Goal: Communication & Community: Connect with others

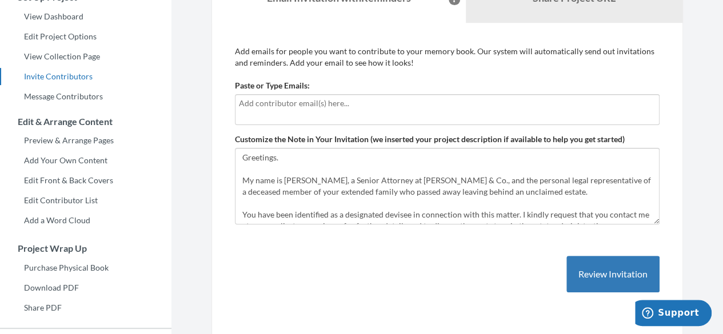
click at [305, 103] on input "text" at bounding box center [447, 103] width 417 height 13
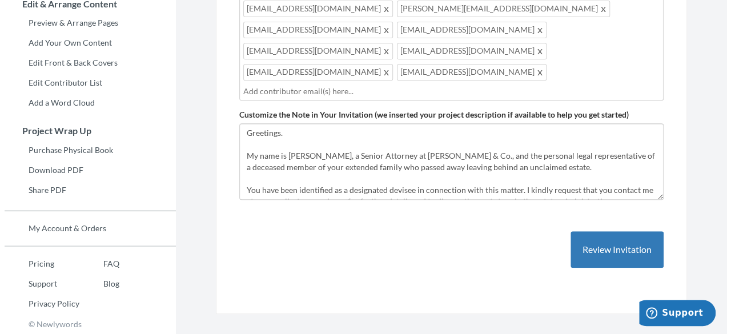
scroll to position [233, 0]
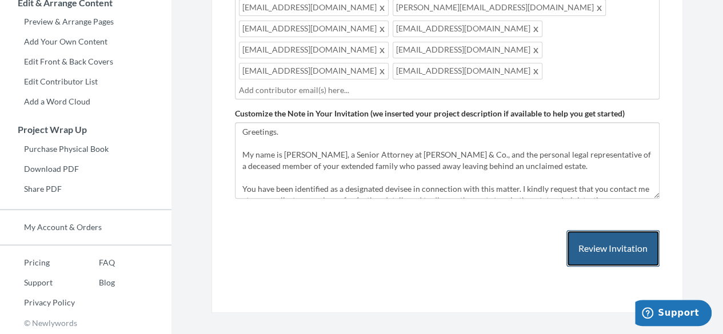
click at [618, 230] on button "Review Invitation" at bounding box center [612, 248] width 93 height 37
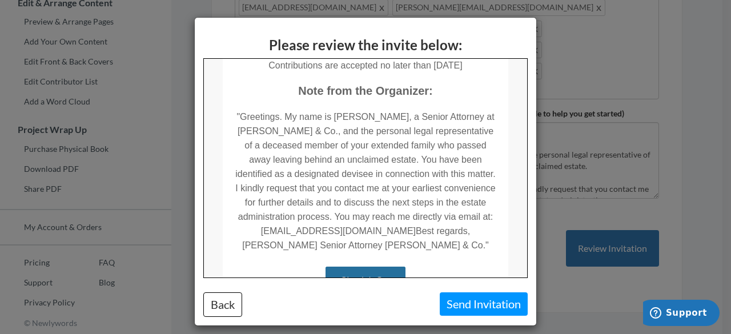
scroll to position [229, 0]
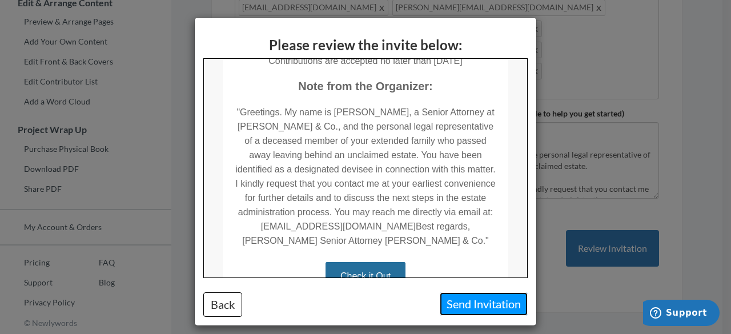
click at [477, 305] on button "Send Invitation" at bounding box center [484, 304] width 88 height 23
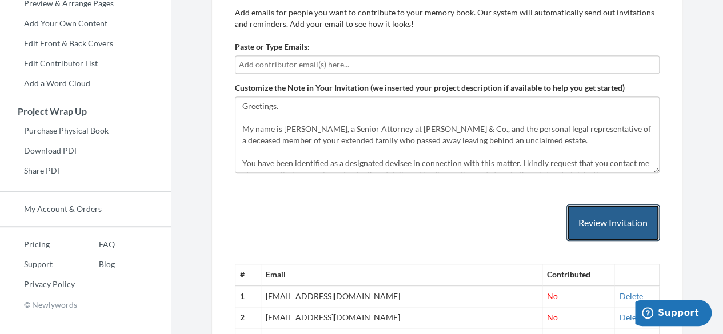
scroll to position [194, 0]
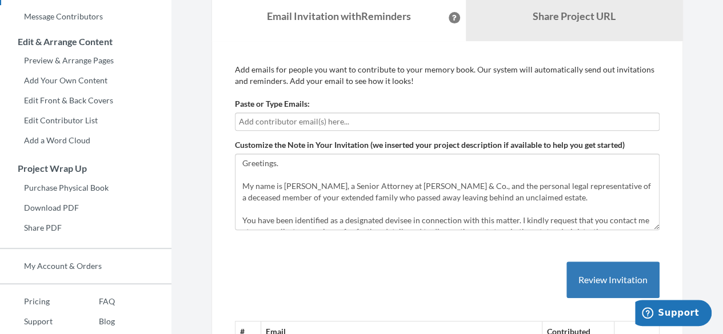
click at [347, 123] on input "text" at bounding box center [447, 121] width 417 height 13
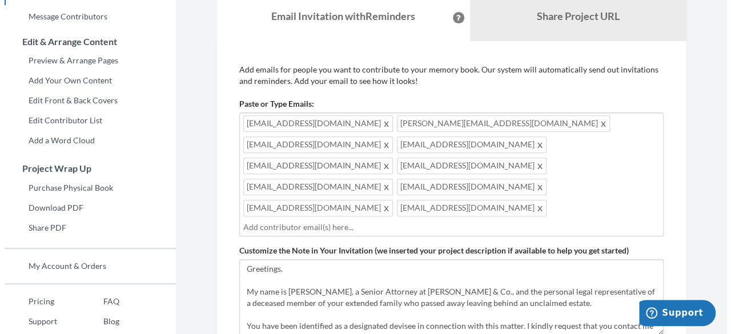
scroll to position [423, 0]
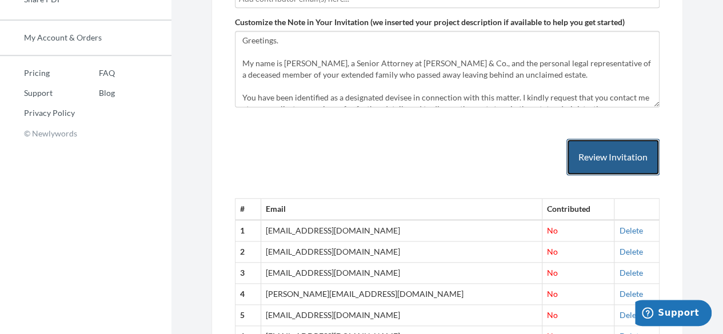
click at [619, 139] on button "Review Invitation" at bounding box center [612, 157] width 93 height 37
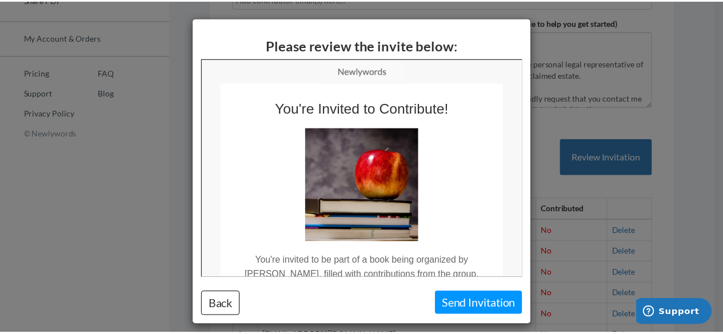
scroll to position [0, 0]
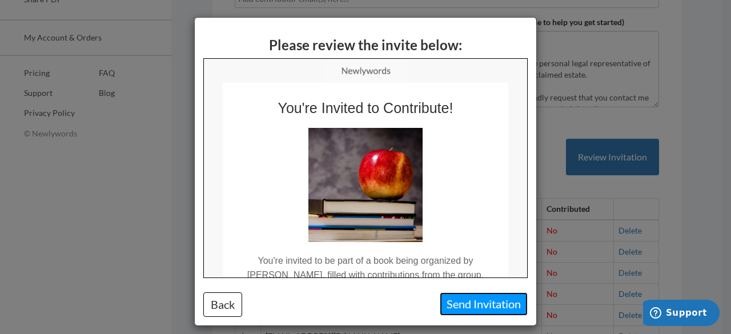
click at [497, 306] on button "Send Invitation" at bounding box center [484, 304] width 88 height 23
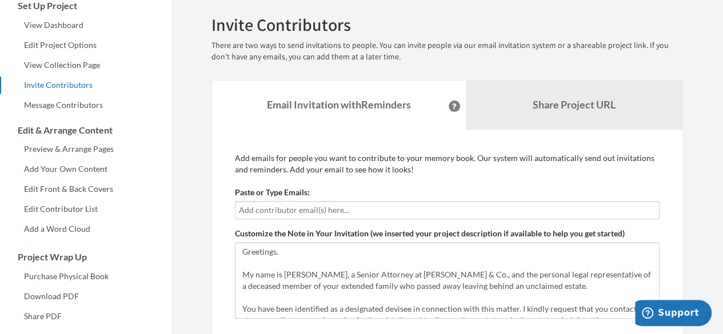
scroll to position [171, 0]
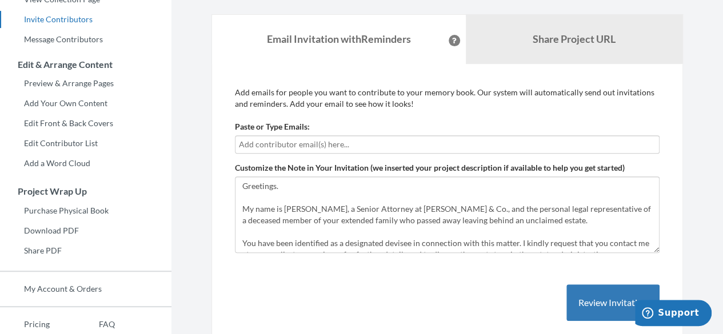
click at [370, 141] on input "text" at bounding box center [447, 144] width 417 height 13
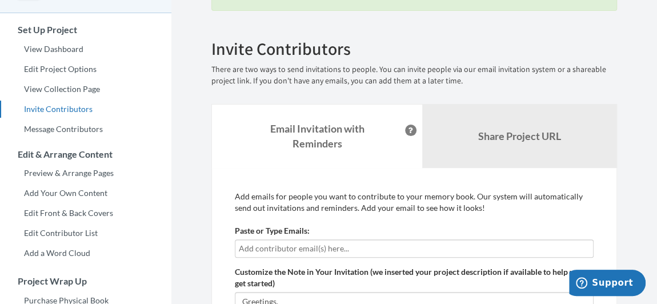
scroll to position [147, 0]
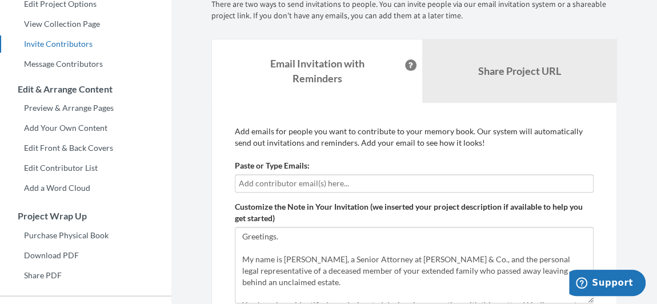
click at [330, 181] on input "text" at bounding box center [414, 183] width 351 height 13
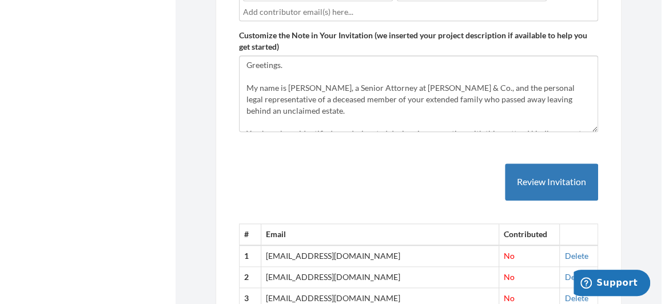
scroll to position [666, 0]
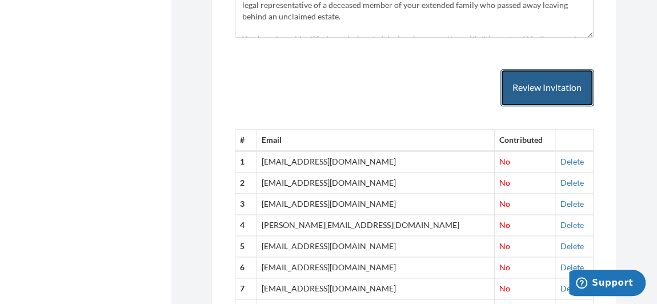
click at [547, 69] on button "Review Invitation" at bounding box center [547, 87] width 93 height 37
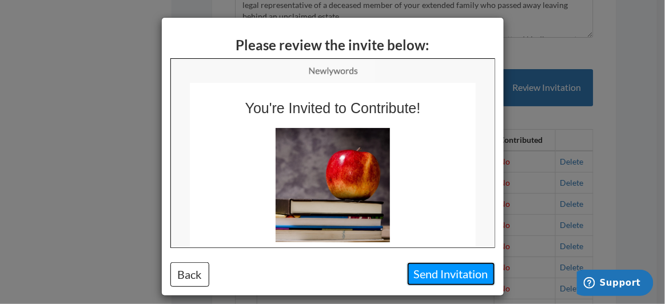
click at [443, 275] on button "Send Invitation" at bounding box center [451, 273] width 88 height 23
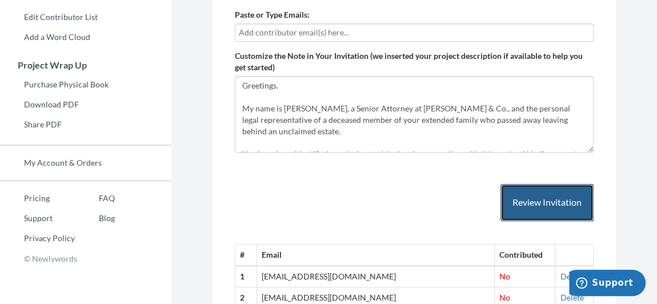
scroll to position [246, 0]
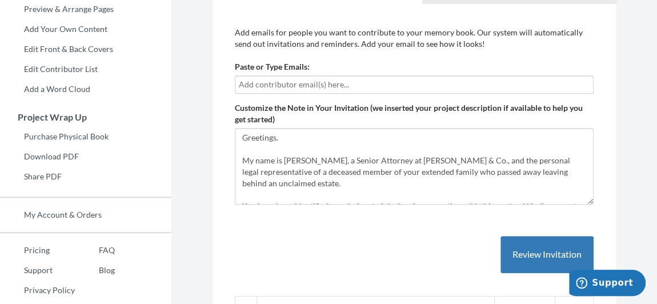
click at [343, 85] on input "text" at bounding box center [414, 84] width 351 height 13
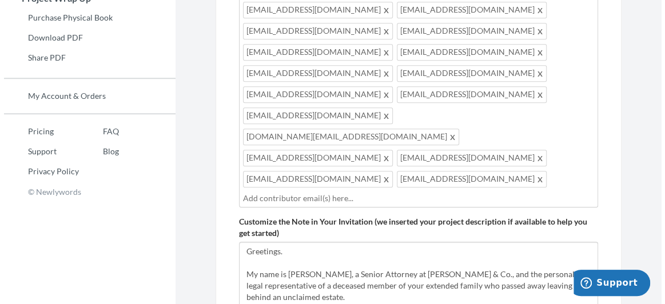
scroll to position [453, 0]
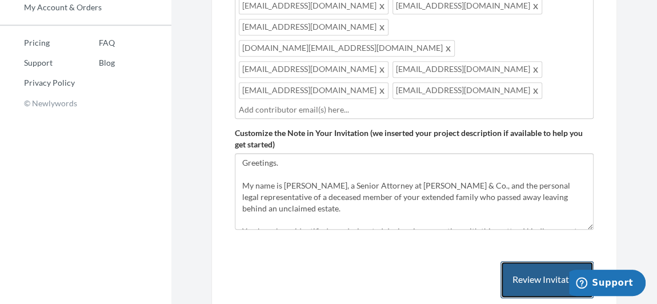
click at [531, 261] on button "Review Invitation" at bounding box center [547, 279] width 93 height 37
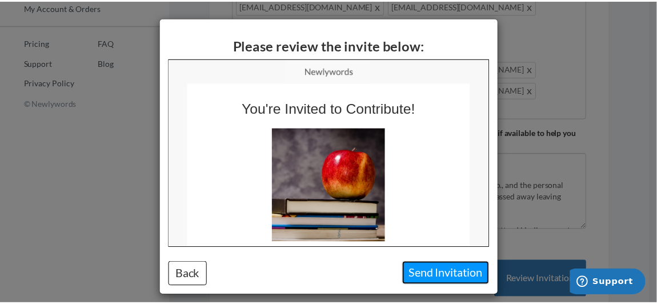
scroll to position [0, 0]
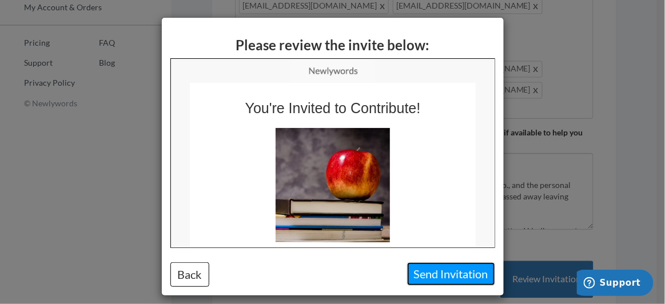
click at [454, 275] on button "Send Invitation" at bounding box center [451, 273] width 88 height 23
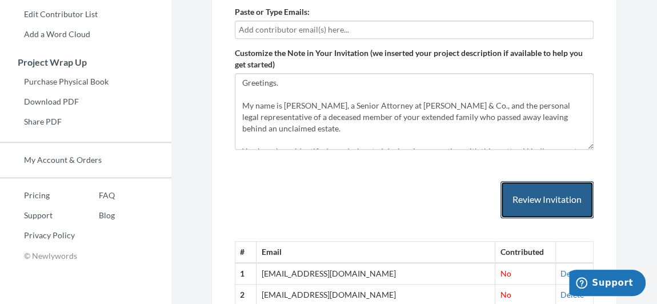
scroll to position [249, 0]
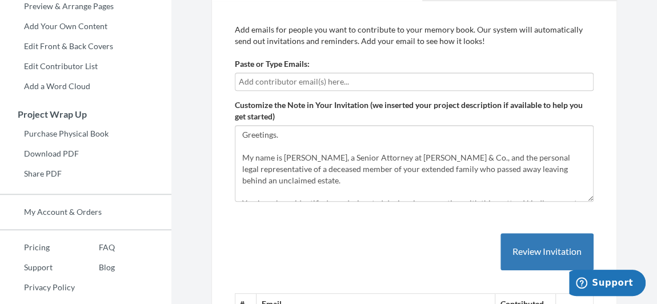
click at [341, 73] on div at bounding box center [414, 82] width 359 height 18
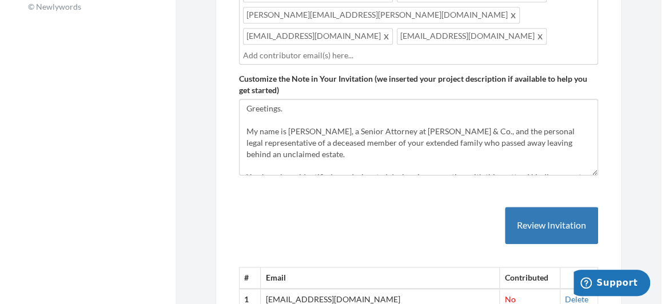
scroll to position [560, 0]
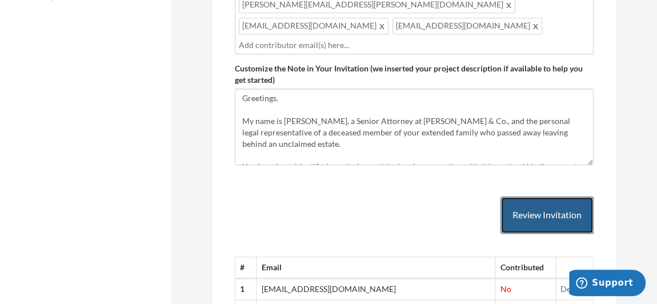
click at [534, 197] on button "Review Invitation" at bounding box center [547, 215] width 93 height 37
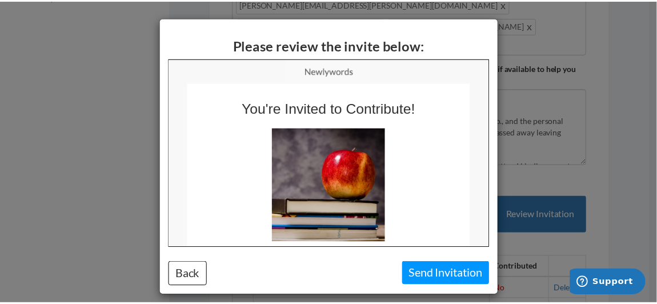
scroll to position [0, 0]
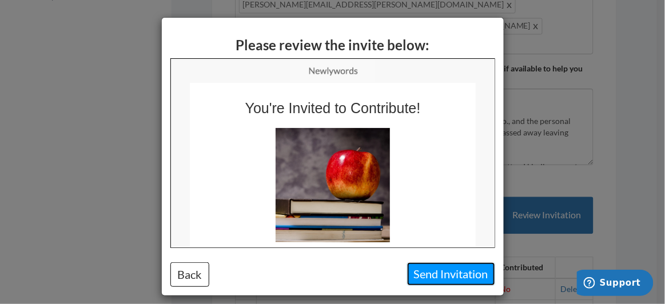
click at [470, 273] on button "Send Invitation" at bounding box center [451, 273] width 88 height 23
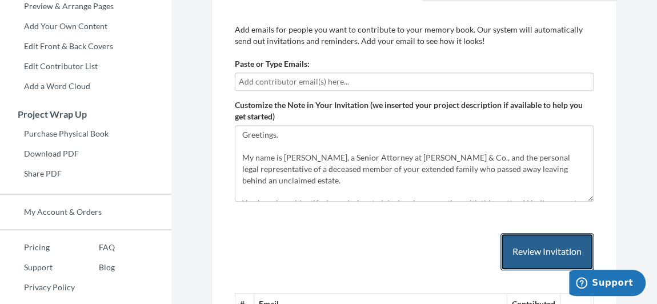
scroll to position [249, 0]
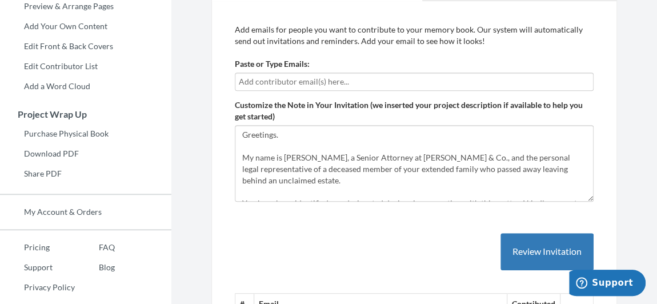
click at [283, 78] on input "text" at bounding box center [414, 81] width 351 height 13
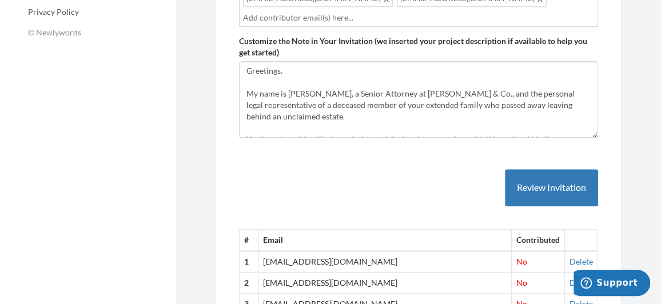
scroll to position [560, 0]
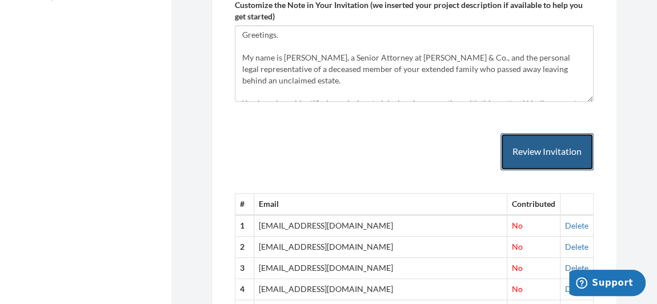
click at [535, 133] on button "Review Invitation" at bounding box center [547, 151] width 93 height 37
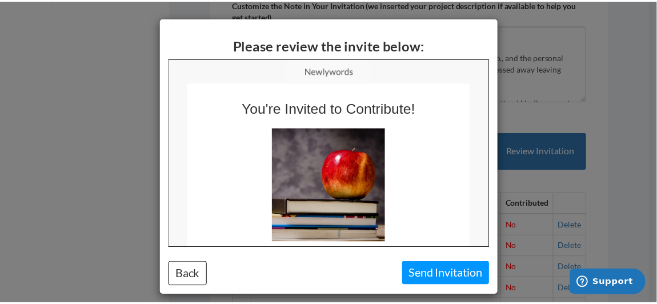
scroll to position [0, 0]
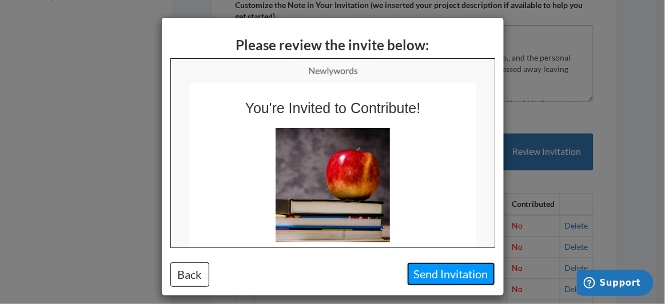
click at [453, 280] on button "Send Invitation" at bounding box center [451, 273] width 88 height 23
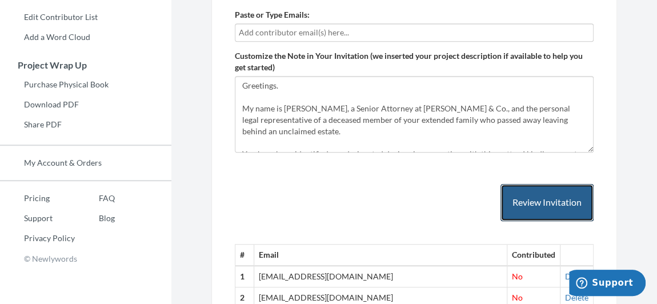
scroll to position [249, 0]
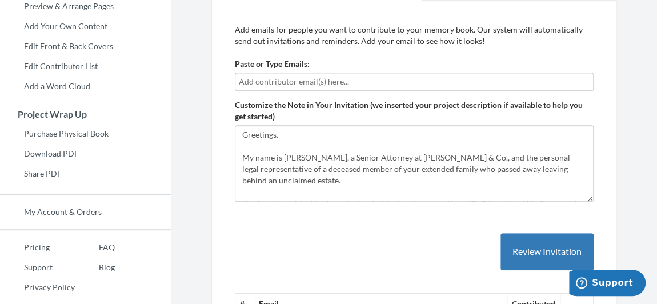
click at [320, 84] on input "text" at bounding box center [414, 81] width 351 height 13
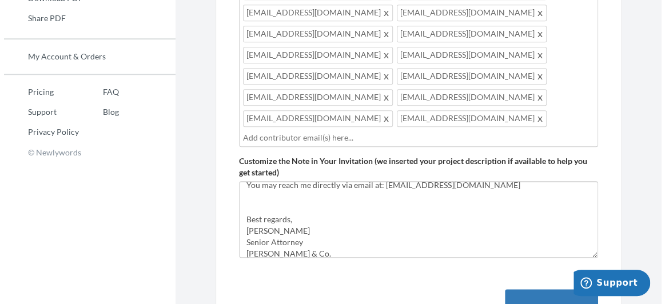
scroll to position [125, 0]
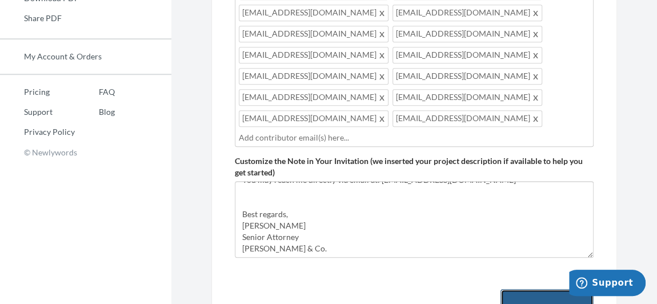
click at [554, 289] on button "Review Invitation" at bounding box center [547, 307] width 93 height 37
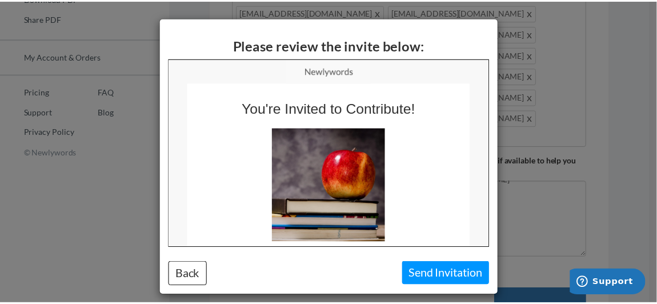
scroll to position [0, 0]
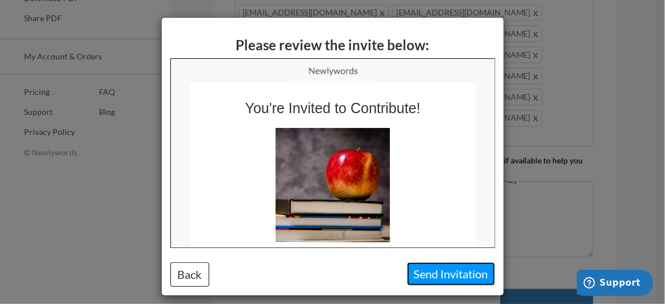
click at [461, 274] on button "Send Invitation" at bounding box center [451, 273] width 88 height 23
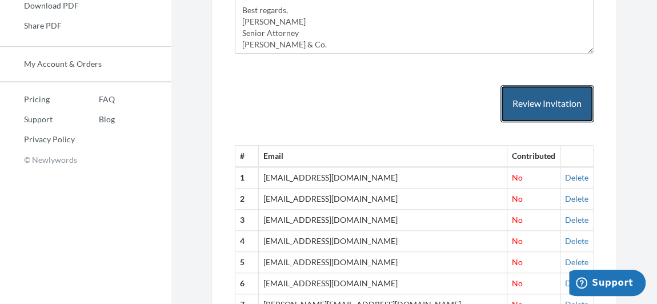
scroll to position [197, 0]
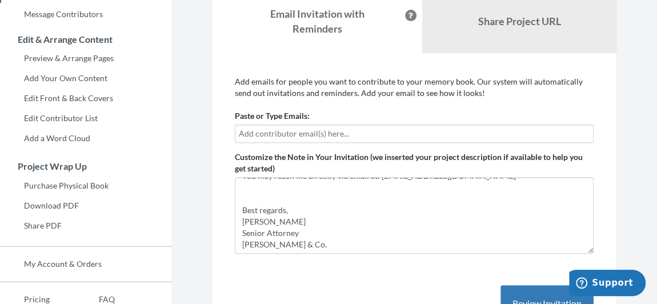
click at [333, 134] on input "text" at bounding box center [414, 133] width 351 height 13
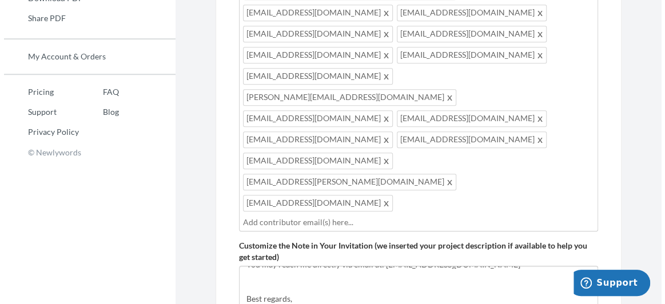
scroll to position [612, 0]
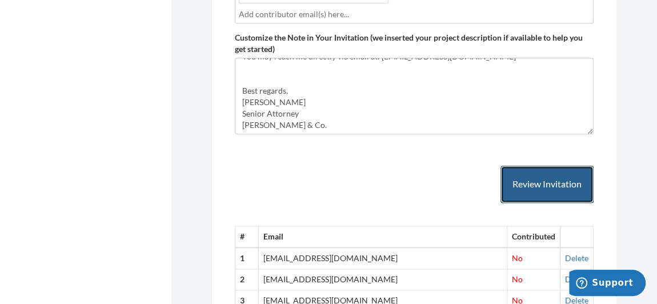
click at [538, 166] on button "Review Invitation" at bounding box center [547, 184] width 93 height 37
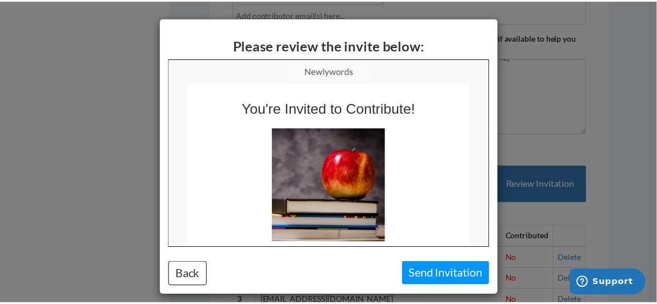
scroll to position [0, 0]
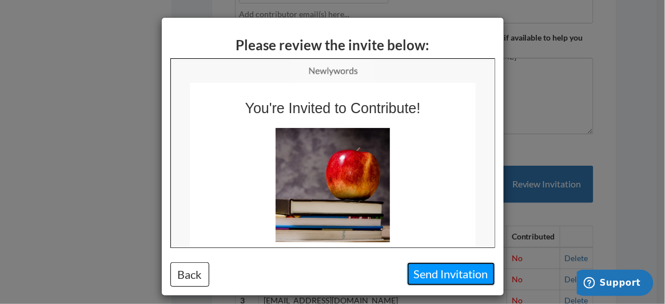
click at [425, 278] on button "Send Invitation" at bounding box center [451, 273] width 88 height 23
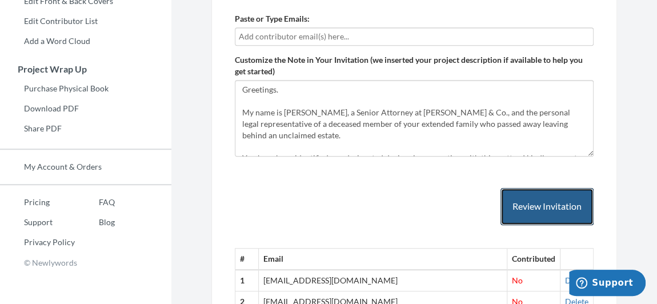
scroll to position [197, 0]
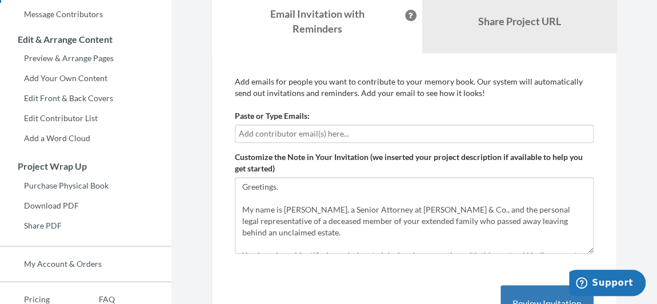
click at [310, 129] on input "text" at bounding box center [414, 133] width 351 height 13
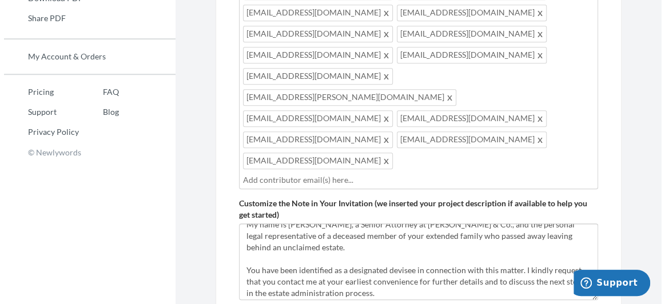
scroll to position [103, 0]
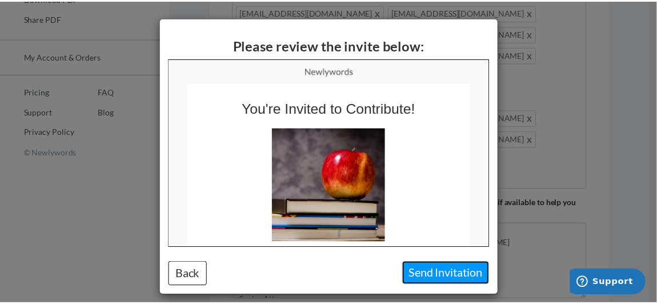
scroll to position [0, 0]
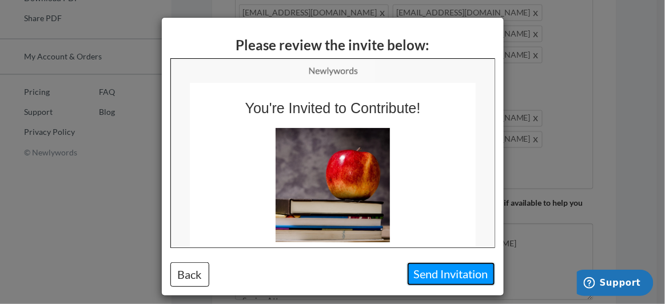
click at [456, 266] on button "Send Invitation" at bounding box center [451, 273] width 88 height 23
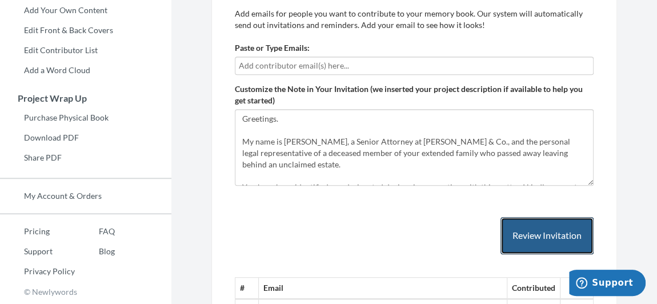
scroll to position [249, 0]
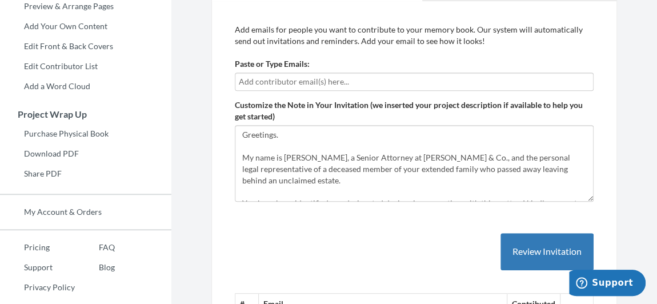
click at [302, 85] on input "text" at bounding box center [414, 81] width 351 height 13
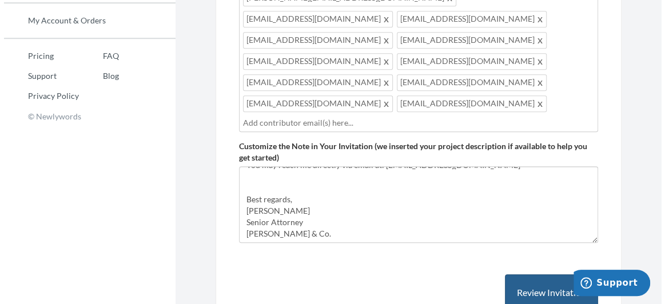
scroll to position [456, 0]
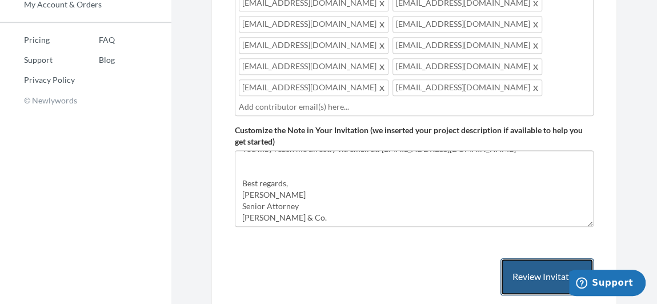
click at [536, 258] on button "Review Invitation" at bounding box center [547, 276] width 93 height 37
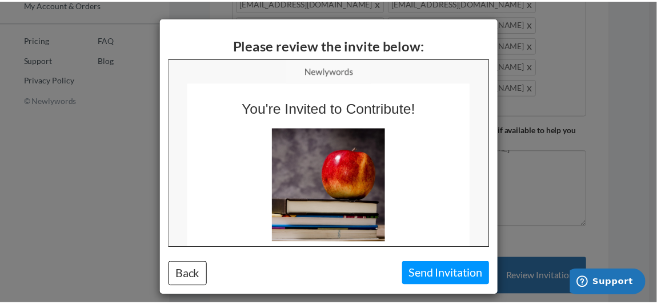
scroll to position [0, 0]
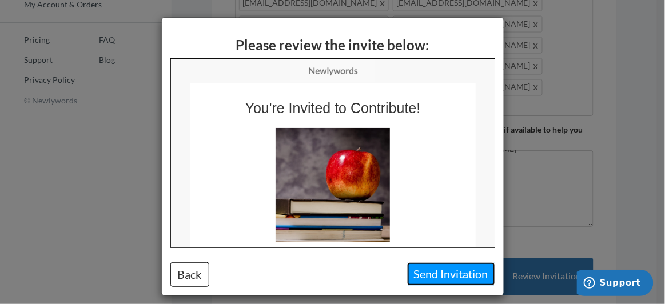
click at [464, 269] on button "Send Invitation" at bounding box center [451, 273] width 88 height 23
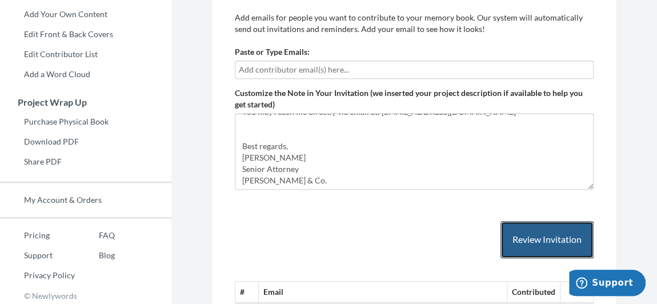
scroll to position [249, 0]
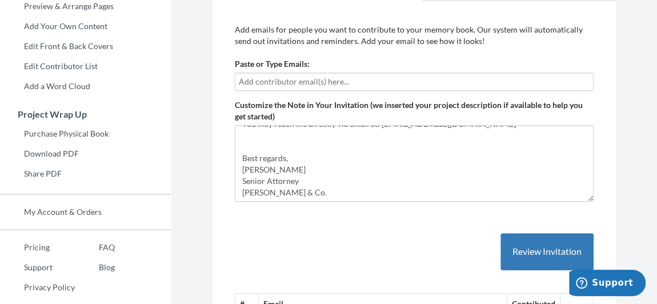
click at [314, 81] on input "text" at bounding box center [414, 81] width 351 height 13
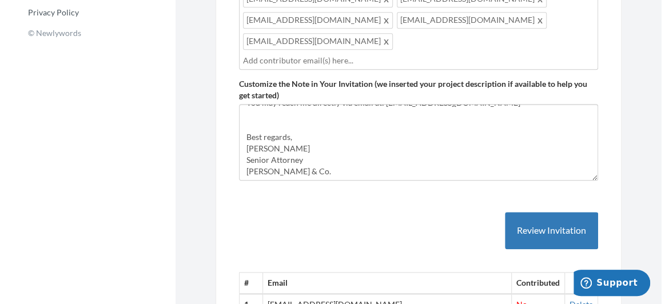
scroll to position [612, 0]
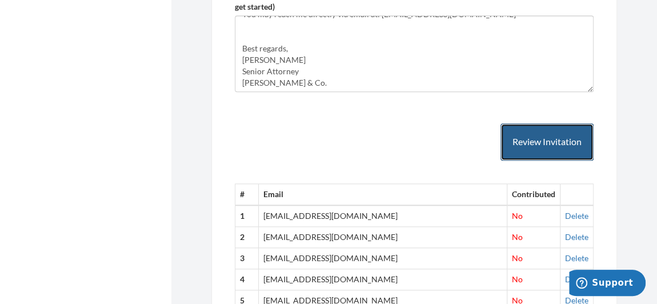
click at [533, 123] on button "Review Invitation" at bounding box center [547, 141] width 93 height 37
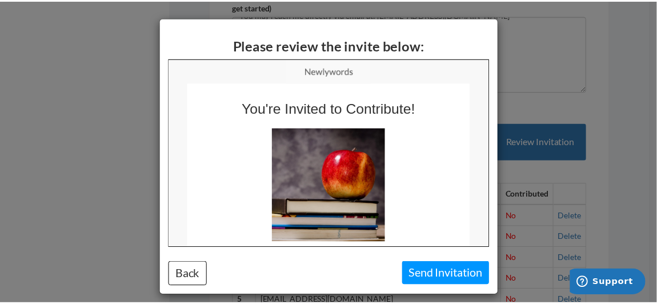
scroll to position [0, 0]
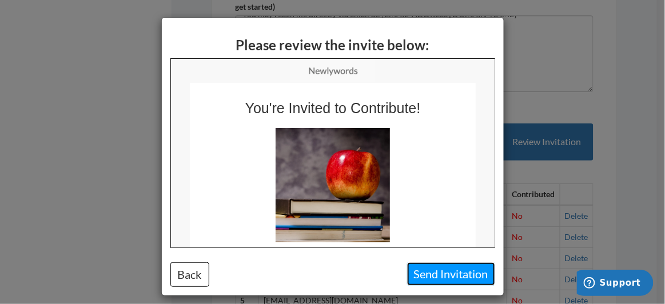
click at [436, 276] on button "Send Invitation" at bounding box center [451, 273] width 88 height 23
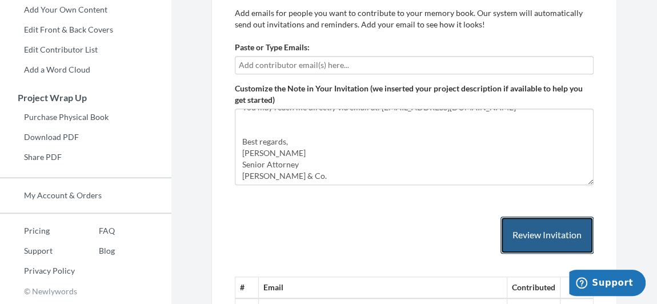
scroll to position [249, 0]
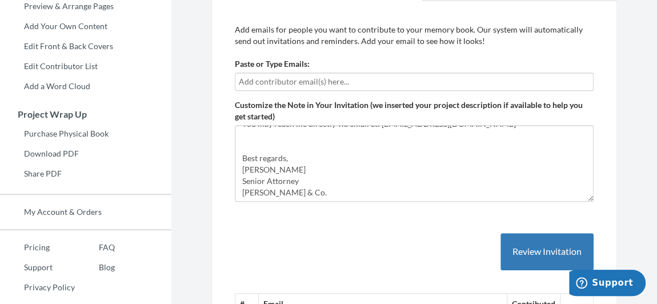
click at [286, 83] on input "text" at bounding box center [414, 81] width 351 height 13
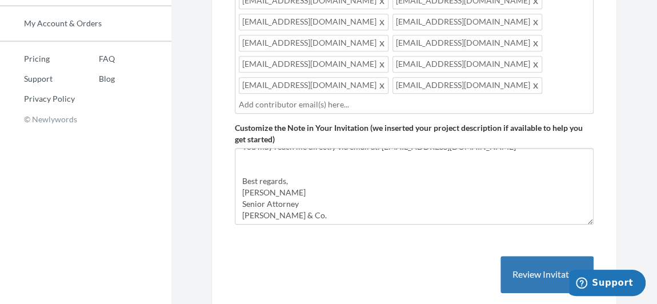
scroll to position [560, 0]
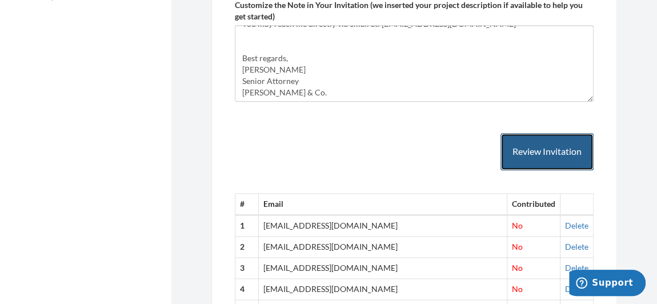
click at [530, 133] on button "Review Invitation" at bounding box center [547, 151] width 93 height 37
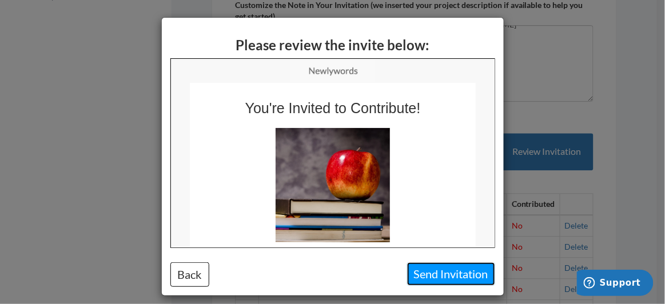
click at [442, 273] on button "Send Invitation" at bounding box center [451, 273] width 88 height 23
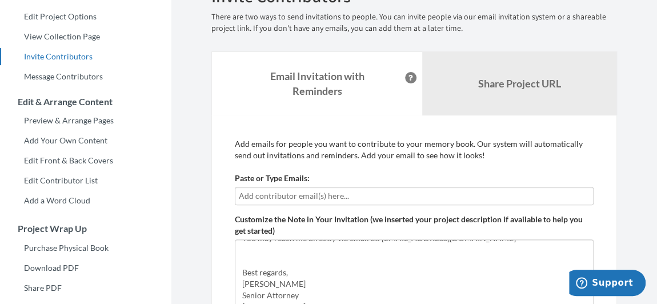
scroll to position [145, 0]
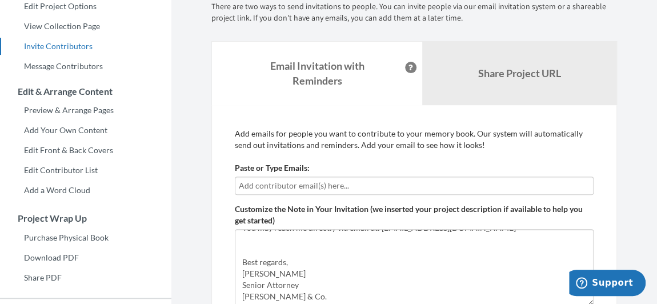
click at [325, 186] on input "text" at bounding box center [414, 185] width 351 height 13
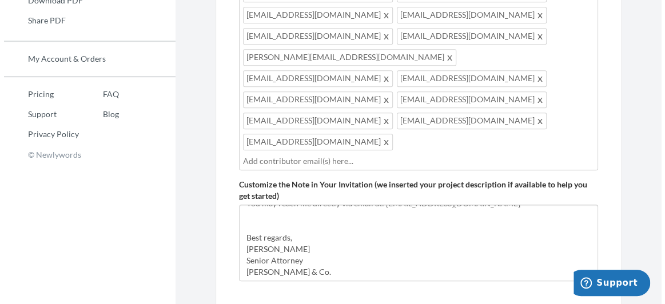
scroll to position [456, 0]
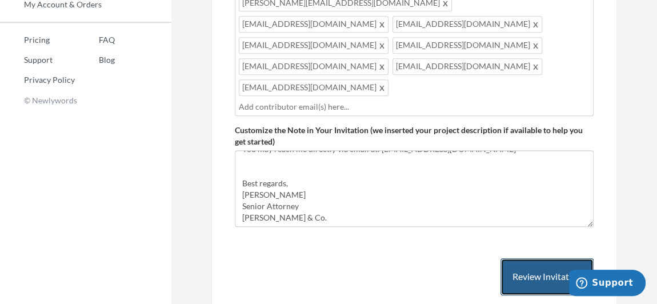
click at [544, 258] on button "Review Invitation" at bounding box center [547, 276] width 93 height 37
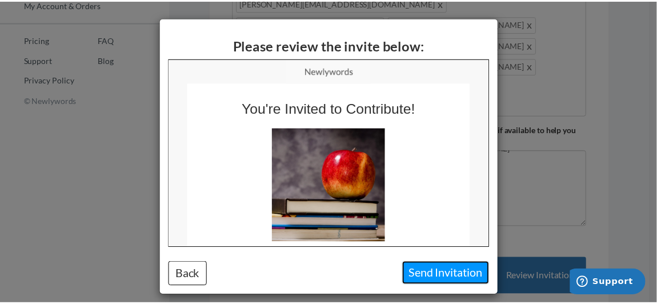
scroll to position [0, 0]
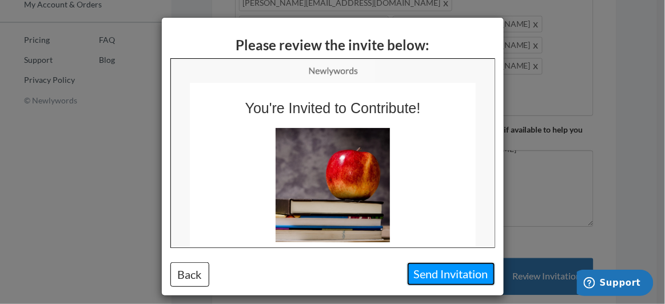
click at [479, 274] on button "Send Invitation" at bounding box center [451, 273] width 88 height 23
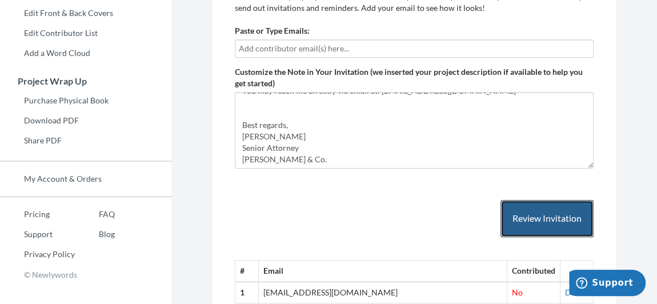
scroll to position [282, 0]
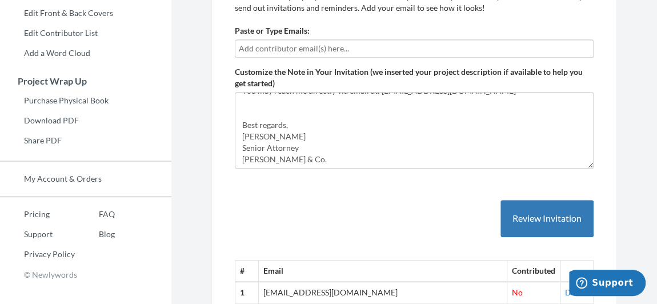
click at [329, 44] on input "text" at bounding box center [414, 48] width 351 height 13
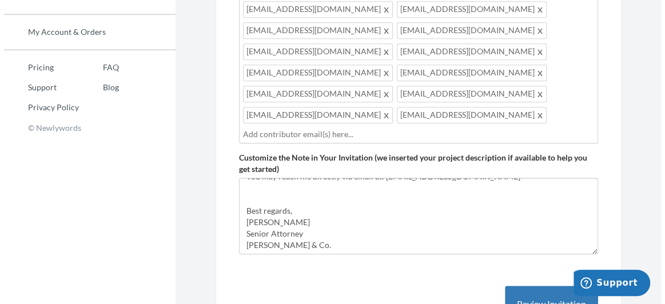
scroll to position [438, 0]
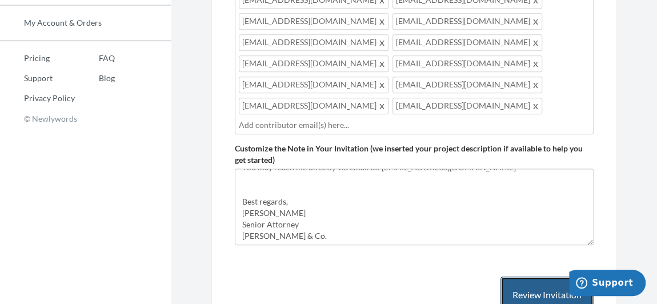
click at [545, 277] on button "Review Invitation" at bounding box center [547, 295] width 93 height 37
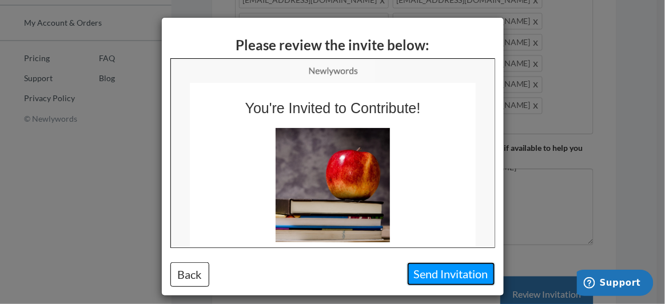
click at [462, 274] on button "Send Invitation" at bounding box center [451, 273] width 88 height 23
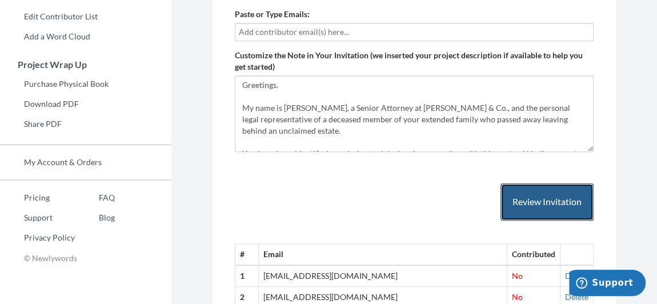
scroll to position [178, 0]
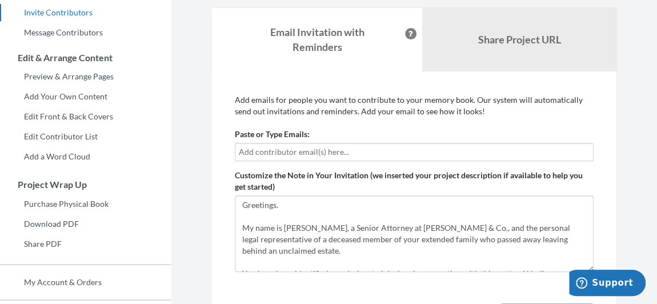
click at [308, 150] on input "text" at bounding box center [414, 152] width 351 height 13
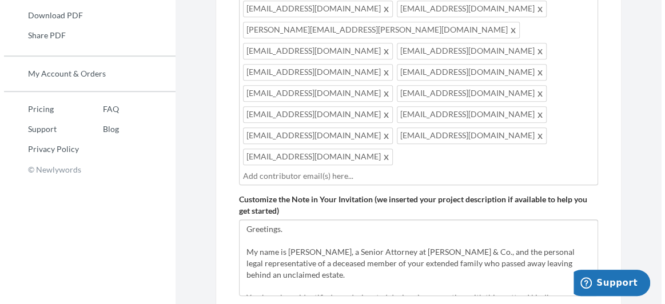
scroll to position [438, 0]
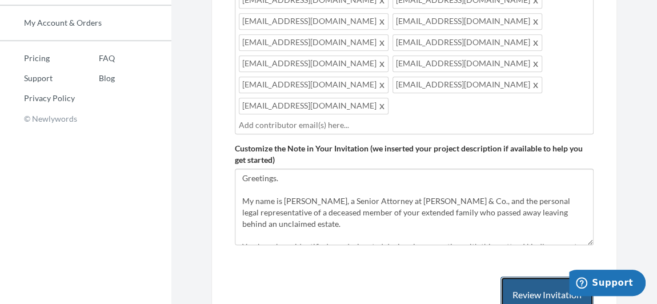
click at [529, 277] on button "Review Invitation" at bounding box center [547, 295] width 93 height 37
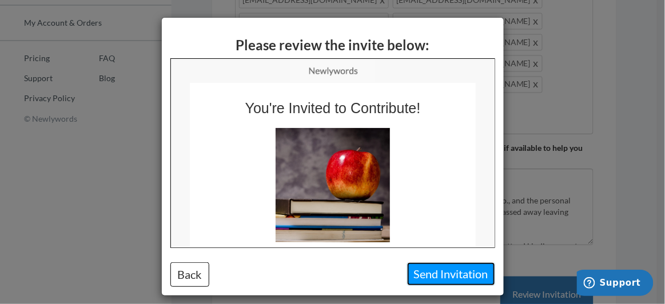
drag, startPoint x: 455, startPoint y: 270, endPoint x: 436, endPoint y: 238, distance: 37.4
click at [455, 271] on button "Send Invitation" at bounding box center [451, 273] width 88 height 23
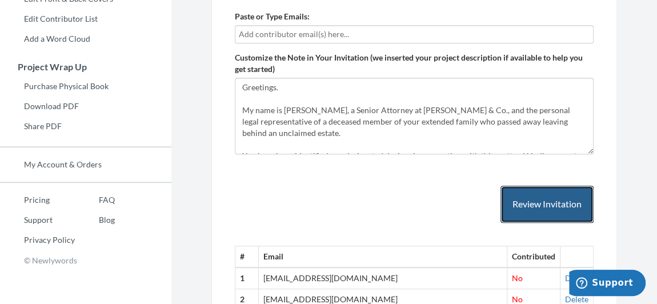
scroll to position [282, 0]
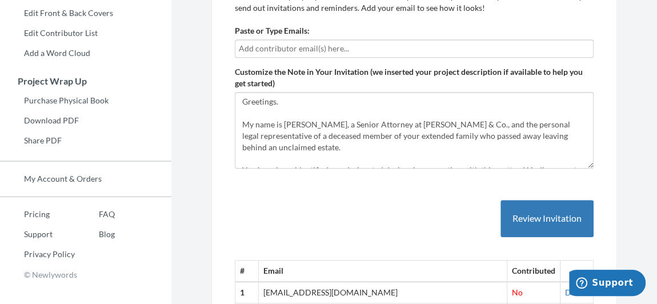
click at [347, 49] on input "text" at bounding box center [414, 48] width 351 height 13
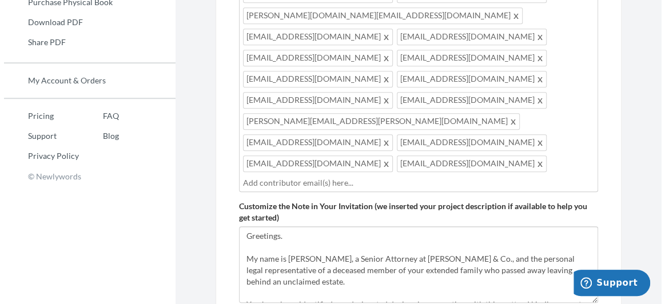
scroll to position [490, 0]
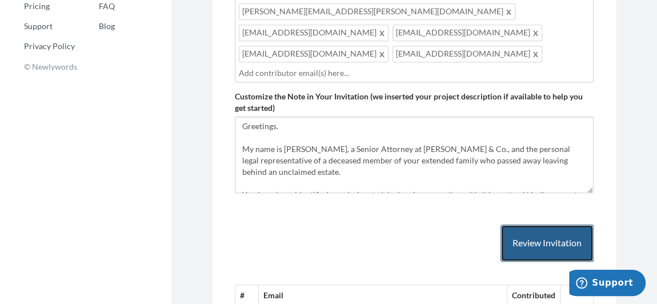
click at [546, 225] on button "Review Invitation" at bounding box center [547, 243] width 93 height 37
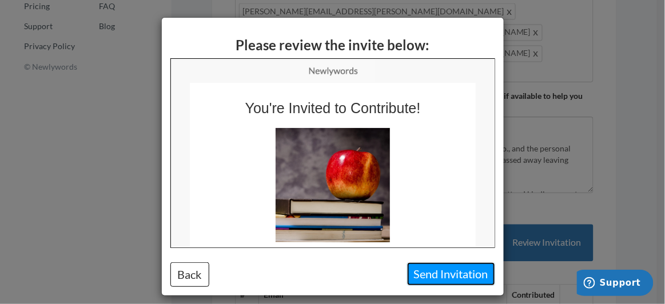
click at [461, 266] on button "Send Invitation" at bounding box center [451, 273] width 88 height 23
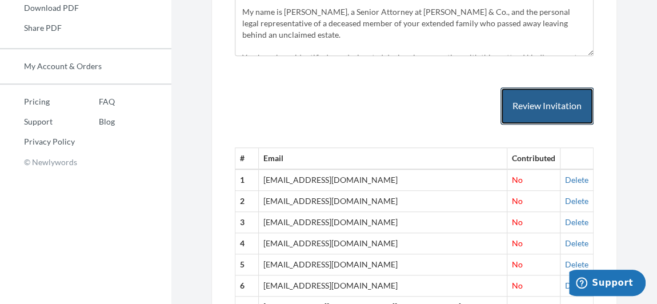
scroll to position [282, 0]
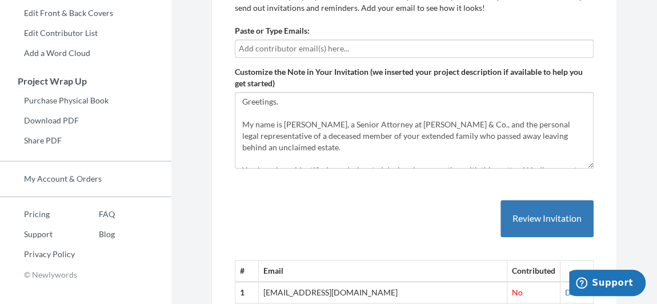
click at [317, 46] on input "text" at bounding box center [414, 48] width 351 height 13
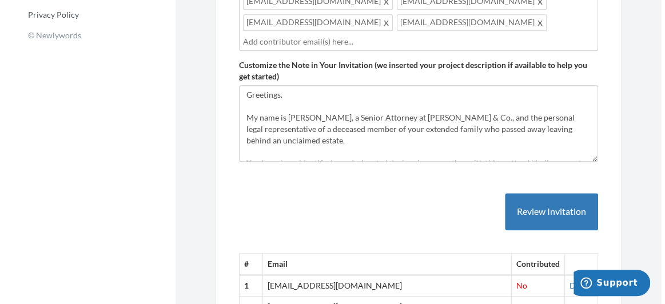
scroll to position [542, 0]
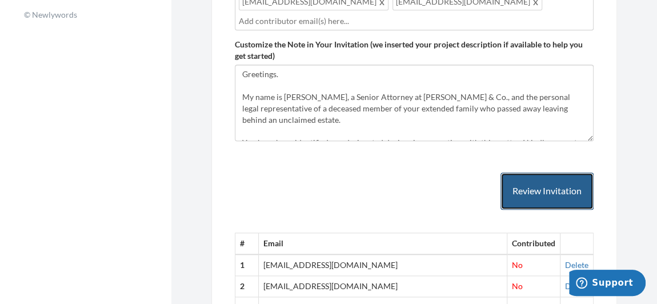
click at [544, 173] on button "Review Invitation" at bounding box center [547, 191] width 93 height 37
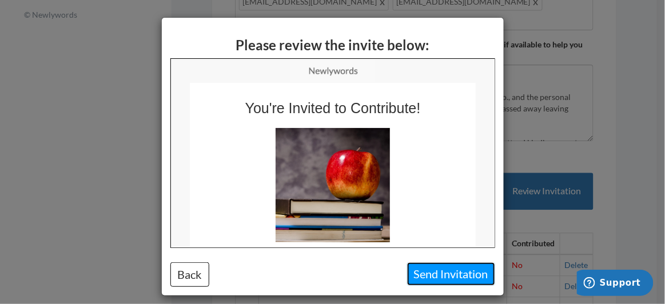
click at [465, 272] on button "Send Invitation" at bounding box center [451, 273] width 88 height 23
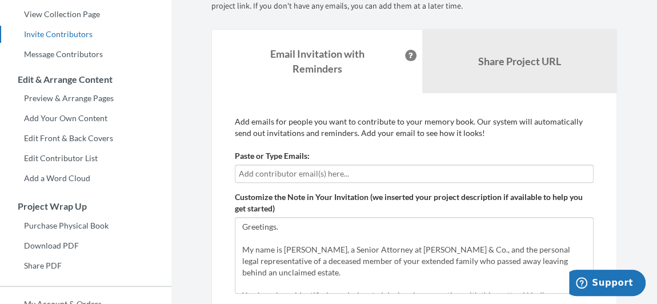
scroll to position [106, 0]
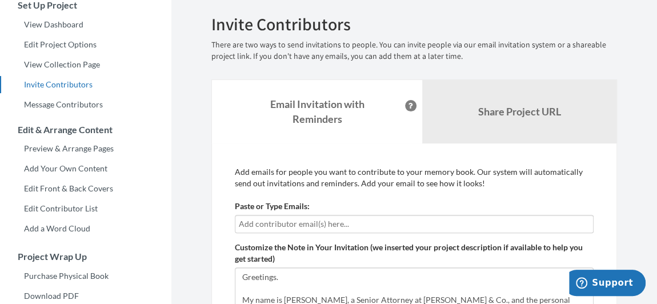
click at [391, 218] on input "text" at bounding box center [414, 224] width 351 height 13
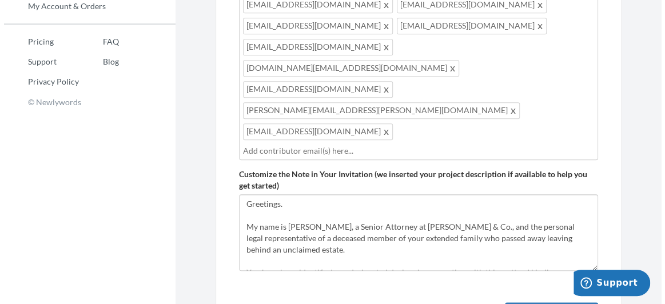
scroll to position [470, 0]
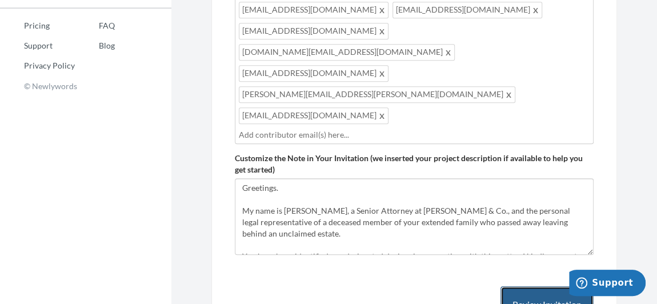
click at [559, 286] on button "Review Invitation" at bounding box center [547, 304] width 93 height 37
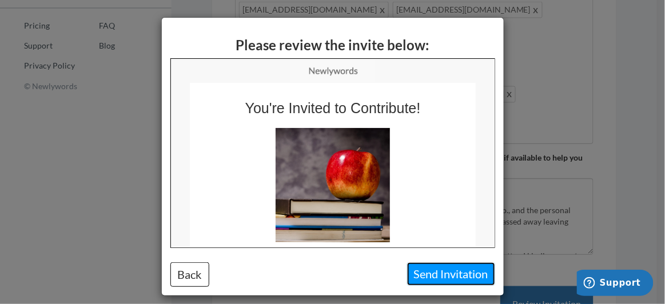
click at [451, 266] on button "Send Invitation" at bounding box center [451, 273] width 88 height 23
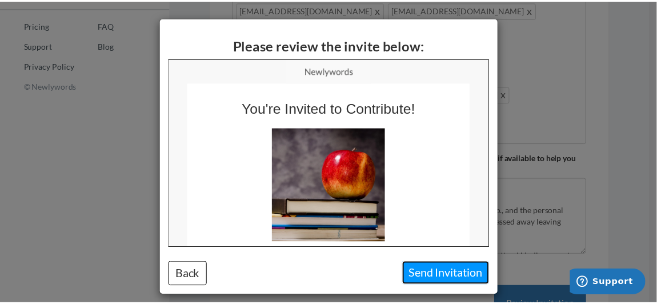
scroll to position [0, 0]
